Goal: Transaction & Acquisition: Purchase product/service

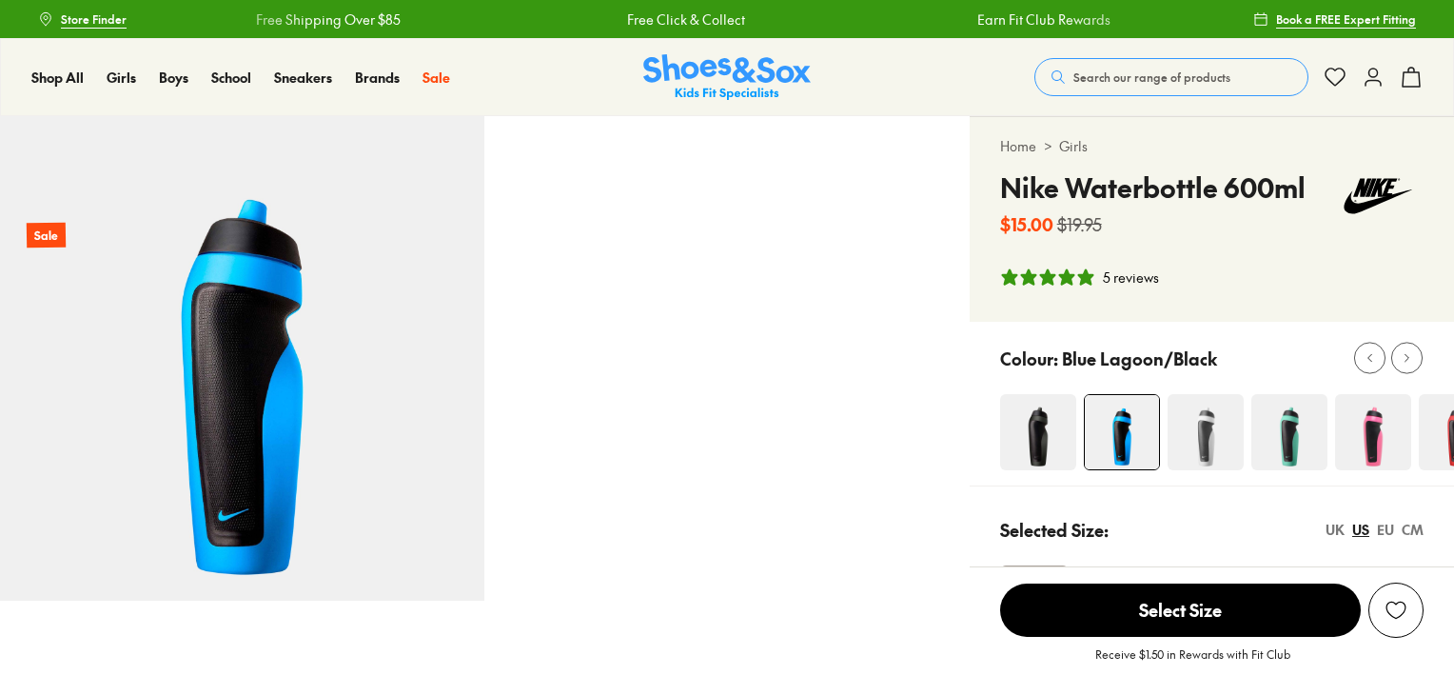
select select "*"
click at [1283, 435] on img at bounding box center [1289, 432] width 76 height 76
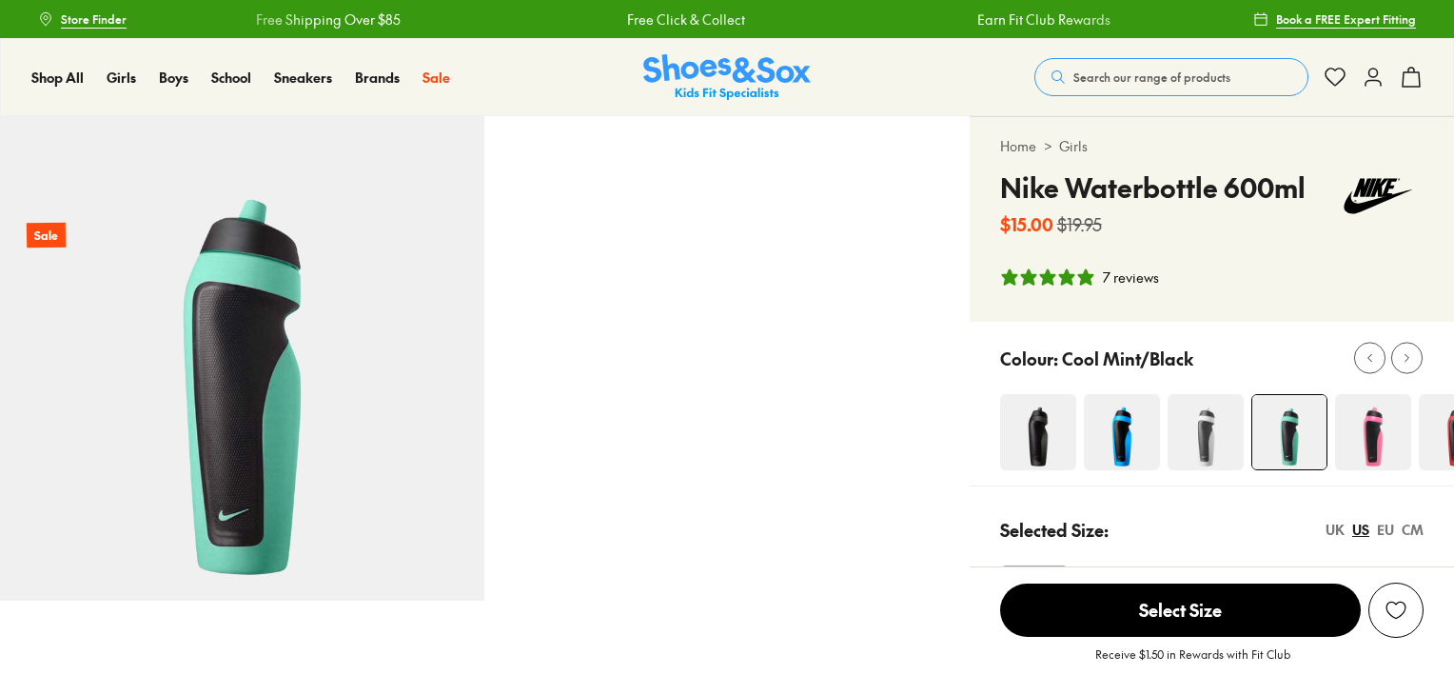
select select "*"
click at [1400, 367] on div at bounding box center [1407, 358] width 20 height 20
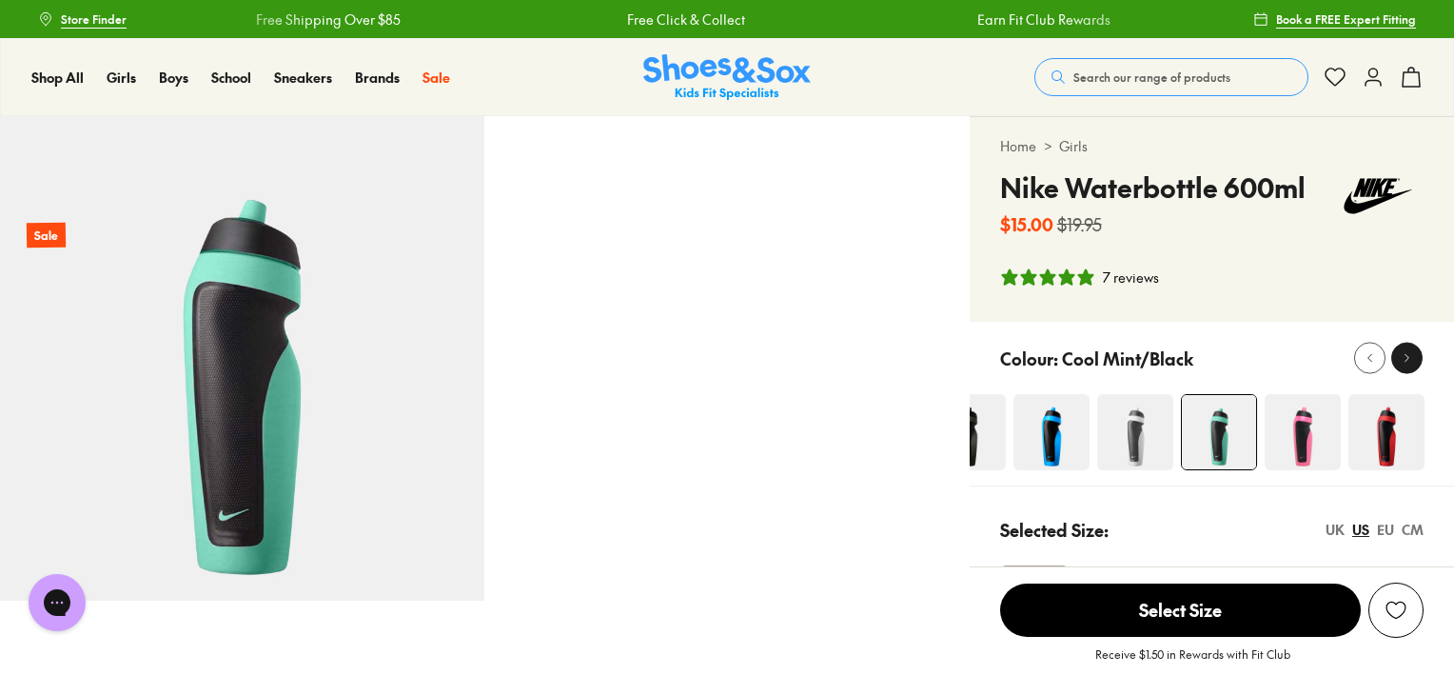
click at [1400, 367] on div at bounding box center [1407, 358] width 20 height 20
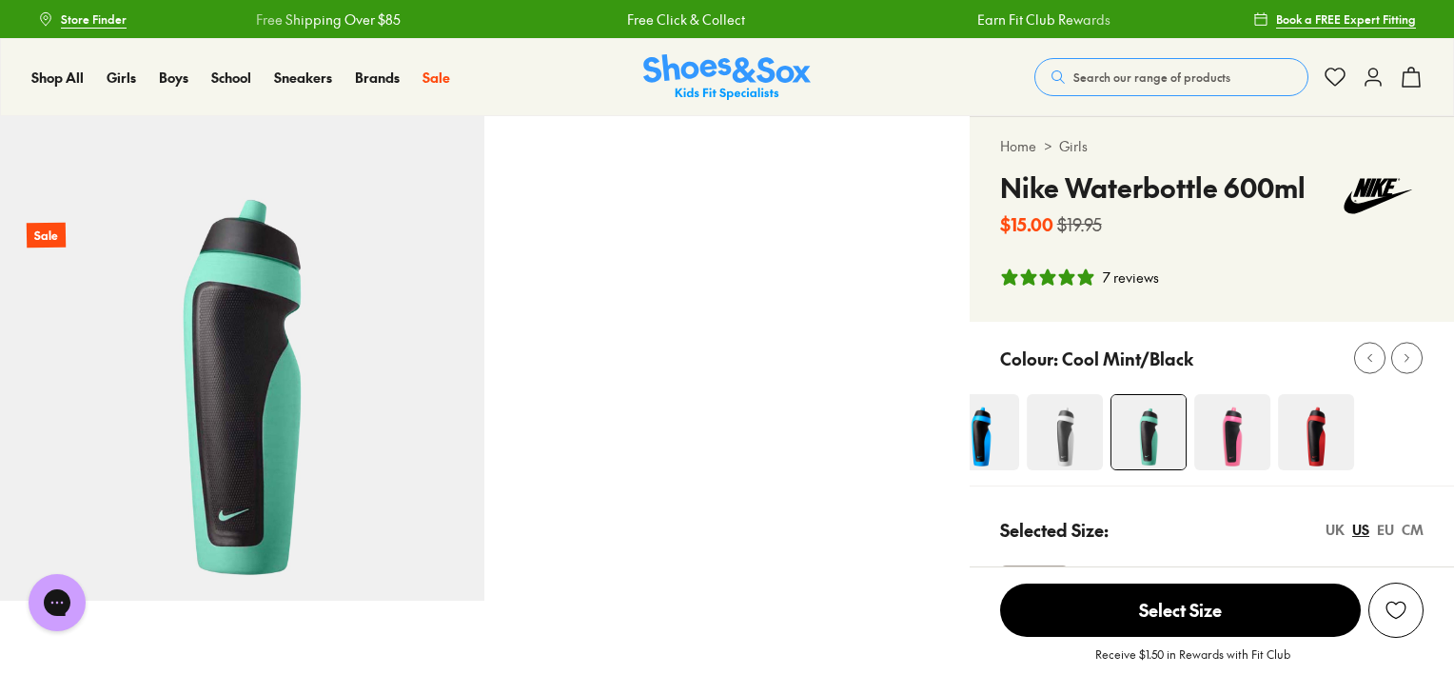
click at [1332, 436] on img at bounding box center [1316, 432] width 76 height 76
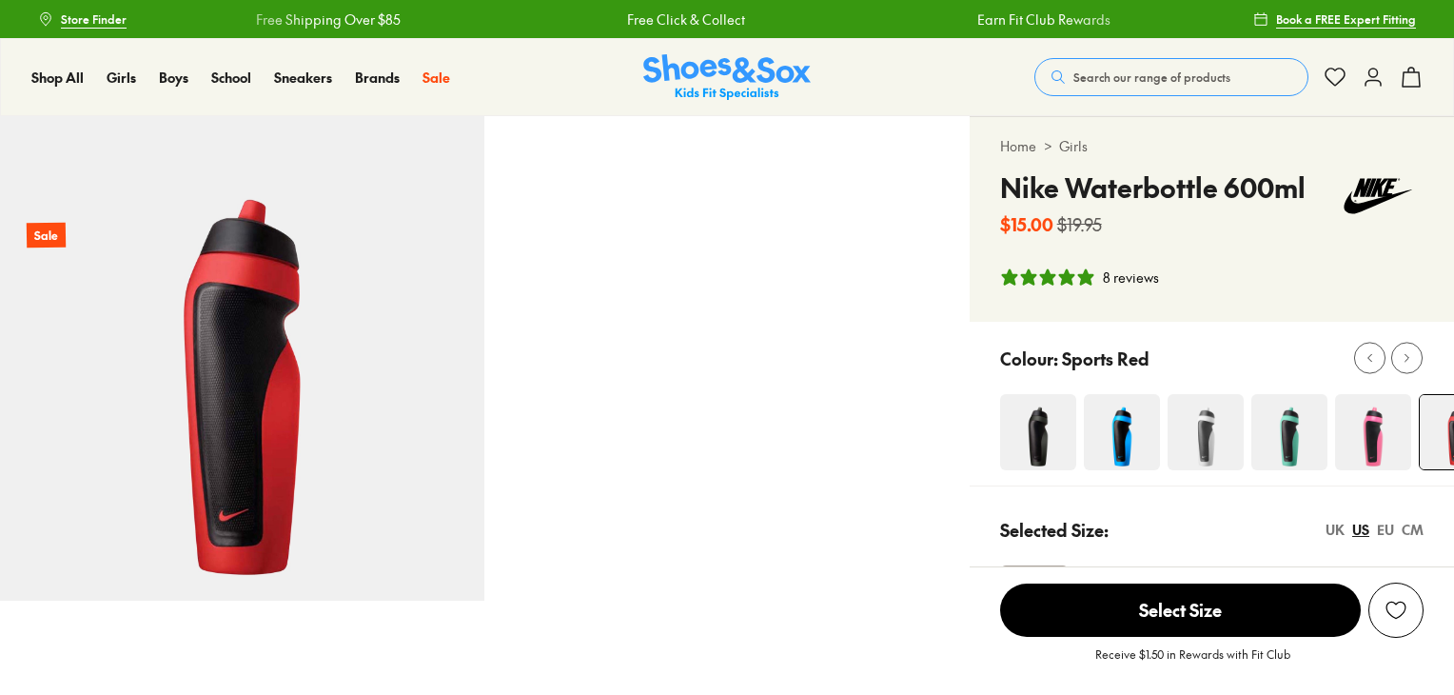
select select "*"
click at [1117, 444] on img at bounding box center [1122, 432] width 76 height 76
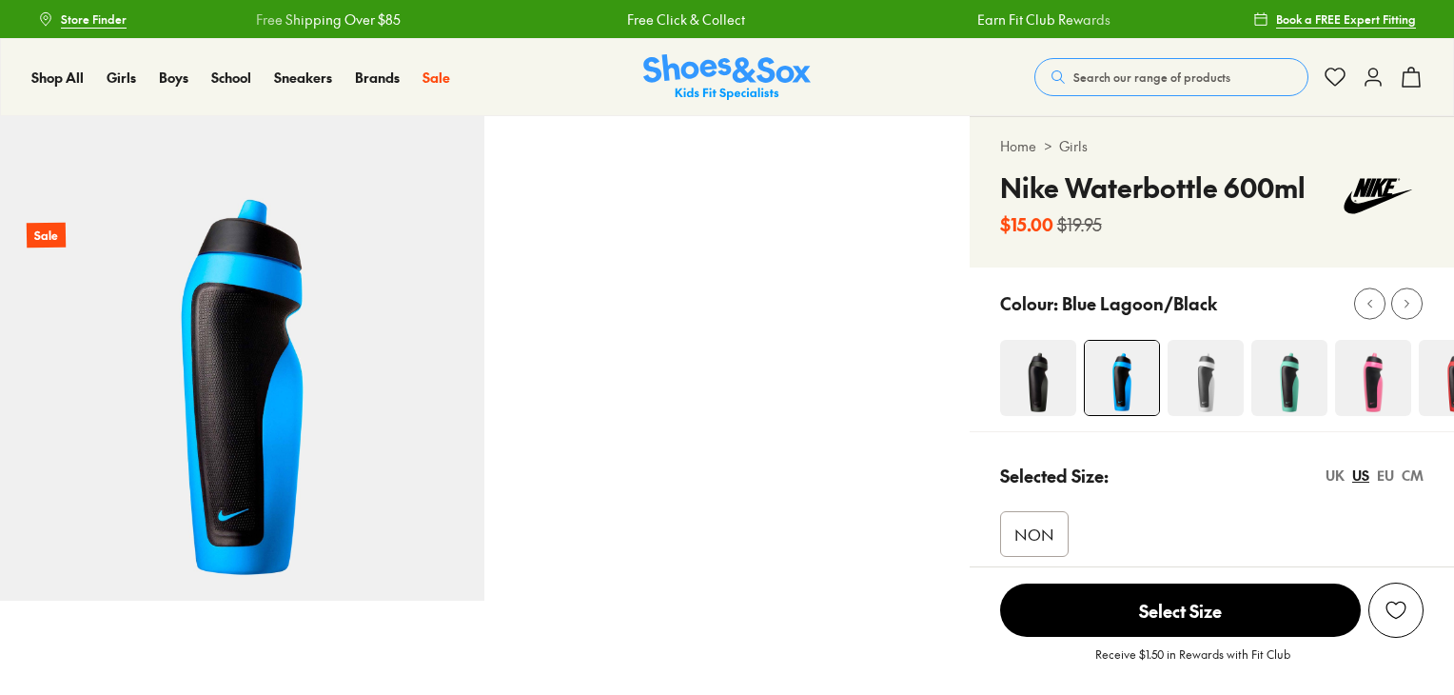
select select "*"
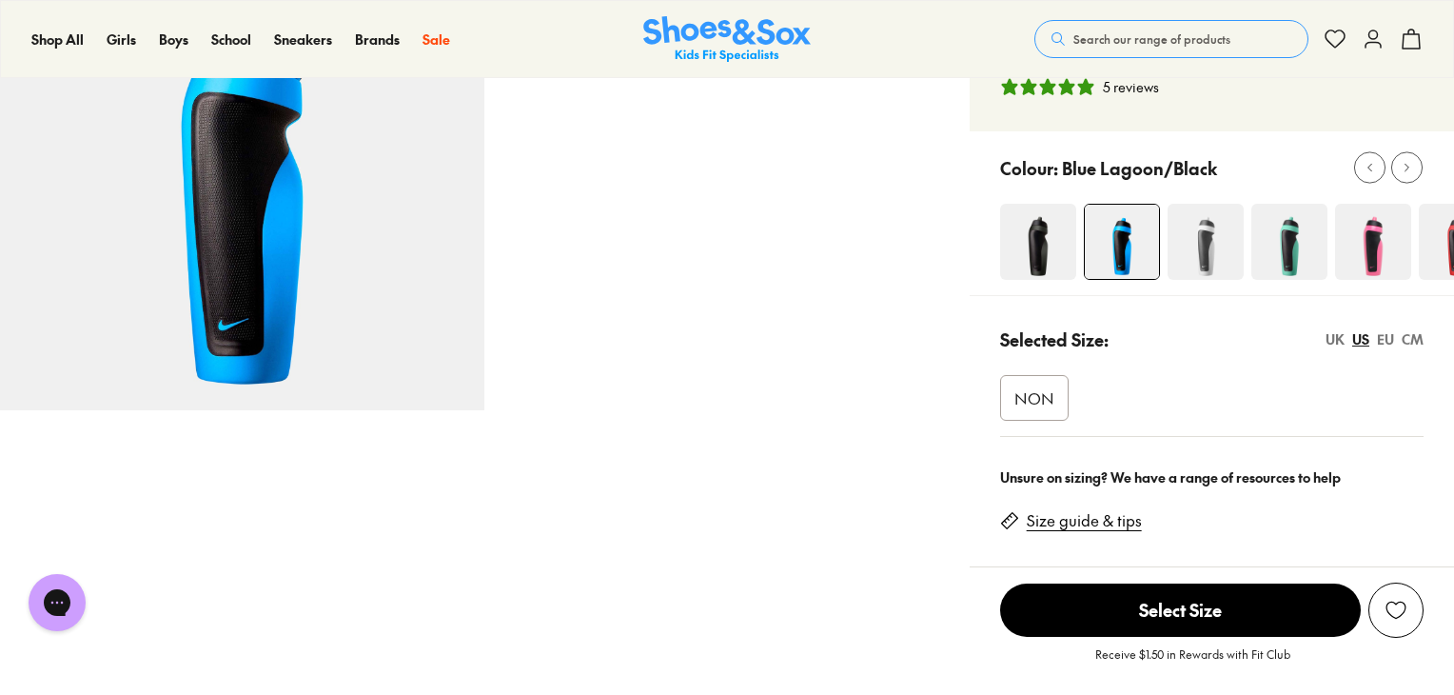
scroll to position [339, 0]
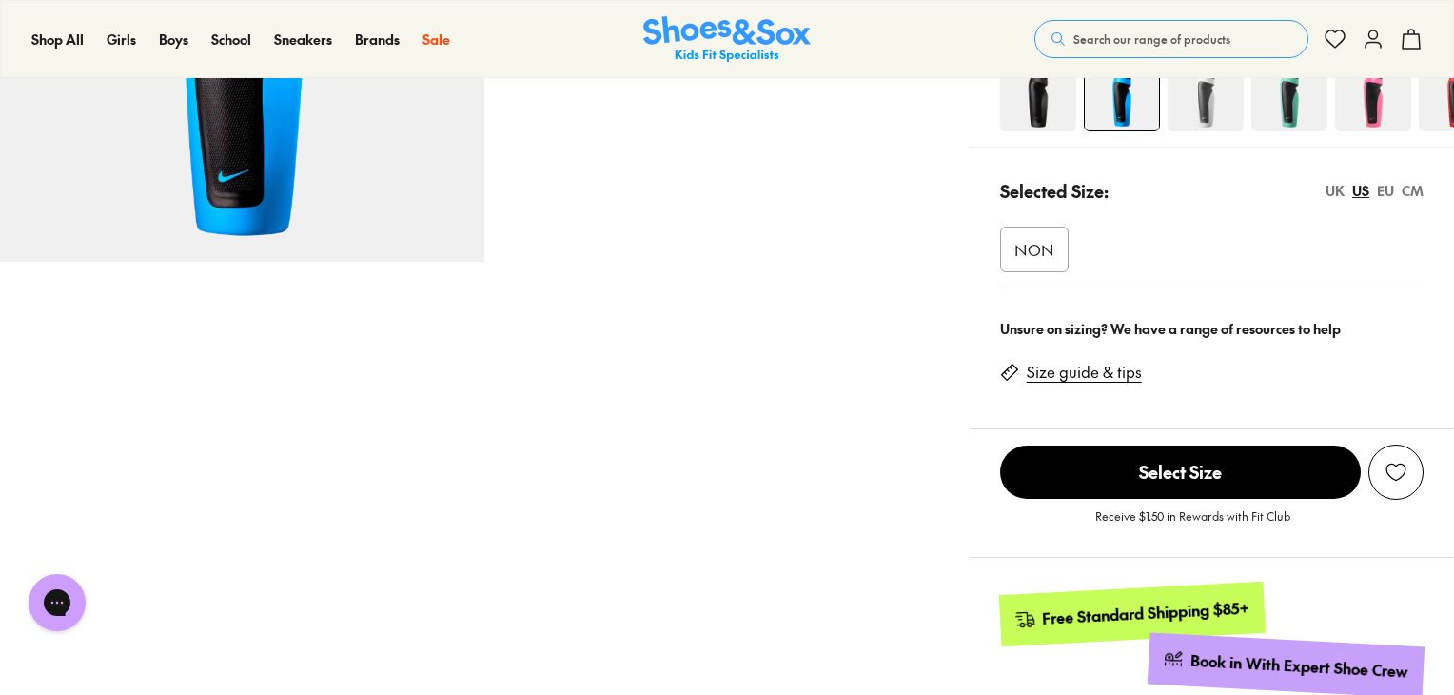
click at [1035, 249] on span "NON" at bounding box center [1034, 249] width 40 height 23
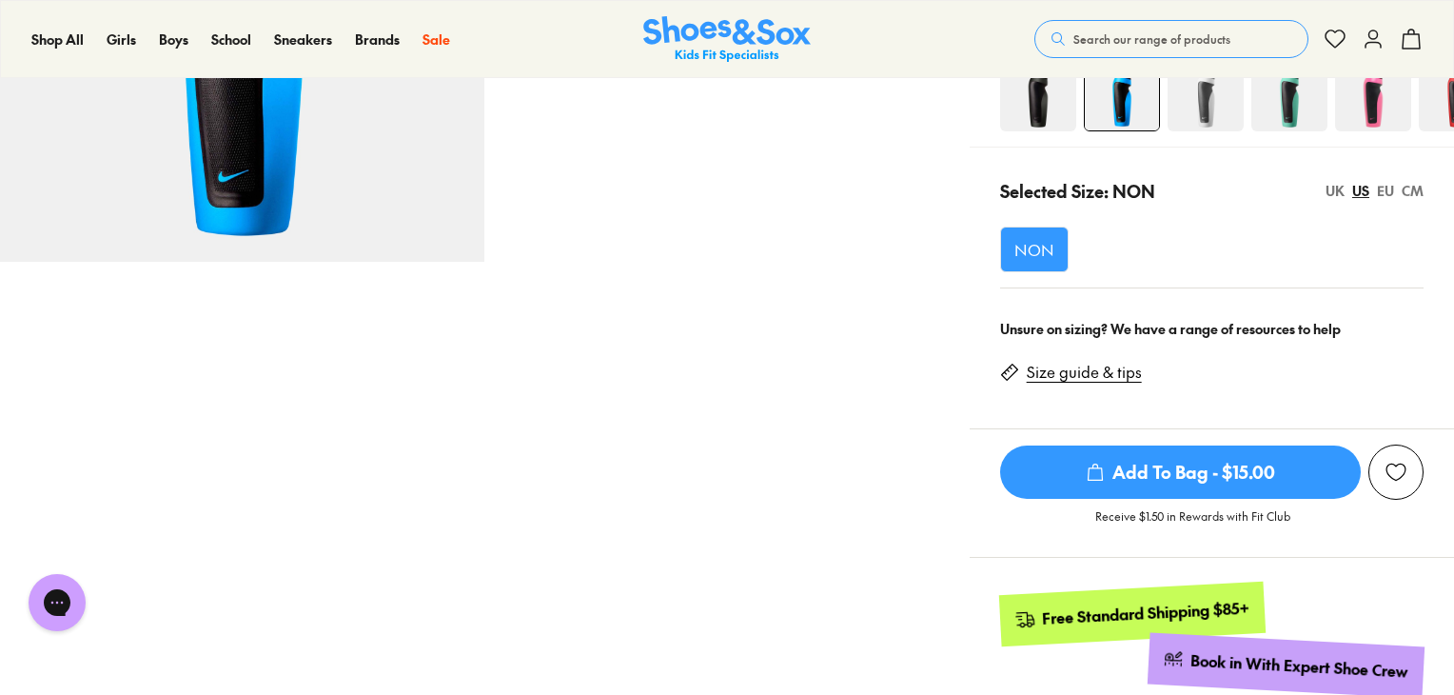
click at [1109, 482] on span "Add To Bag - $15.00" at bounding box center [1180, 471] width 361 height 53
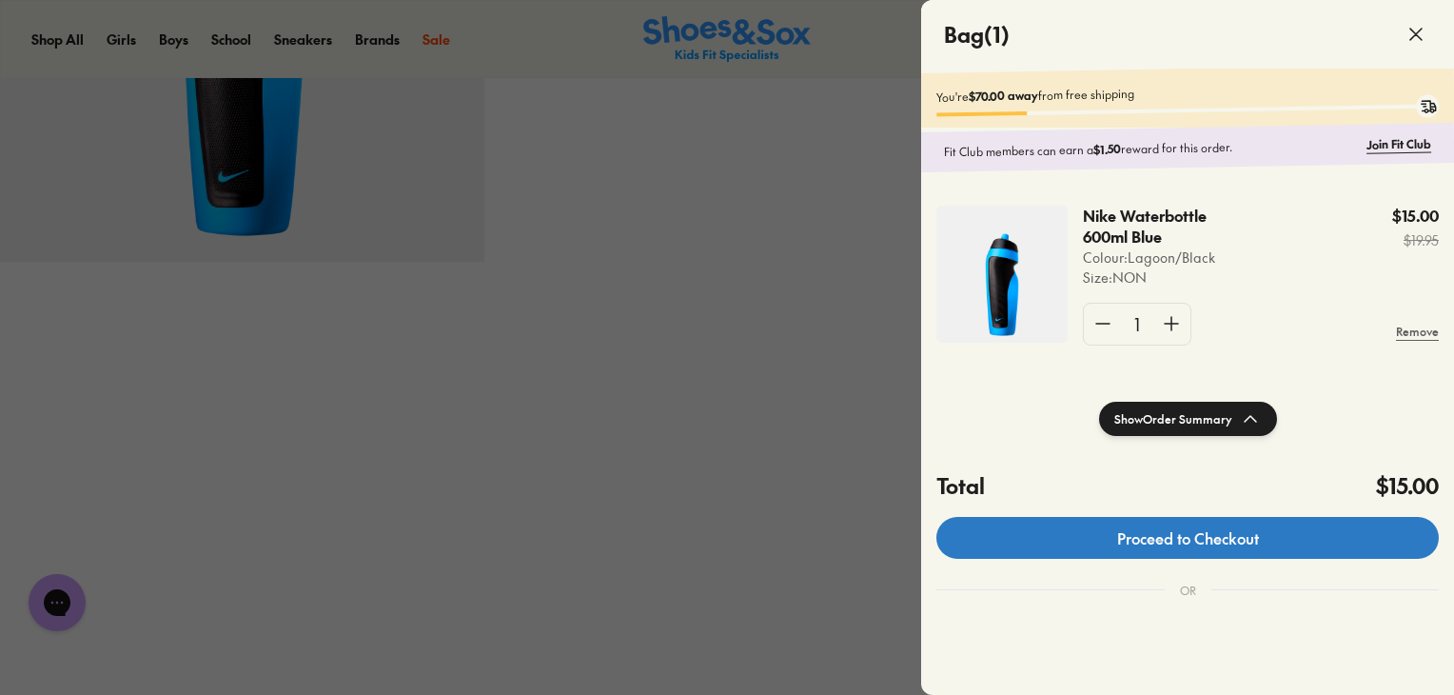
click at [1092, 557] on link "Proceed to Checkout" at bounding box center [1187, 538] width 502 height 42
